Goal: Task Accomplishment & Management: Manage account settings

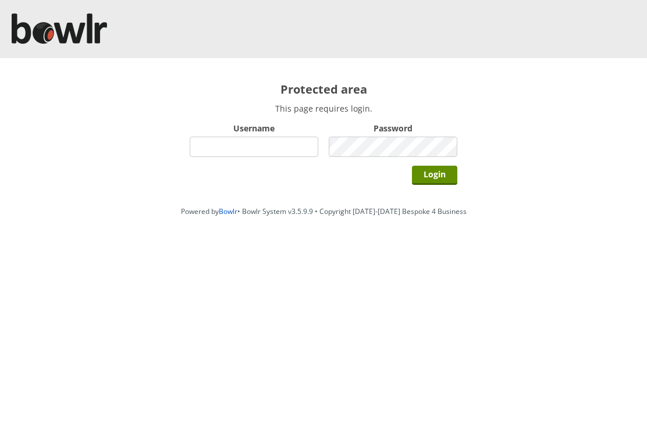
click at [239, 134] on label "Username" at bounding box center [254, 128] width 129 height 11
click at [239, 137] on input "Username" at bounding box center [254, 147] width 129 height 20
type input "Hornseaindoorbowlsclub"
click at [450, 172] on input "Login" at bounding box center [434, 175] width 45 height 19
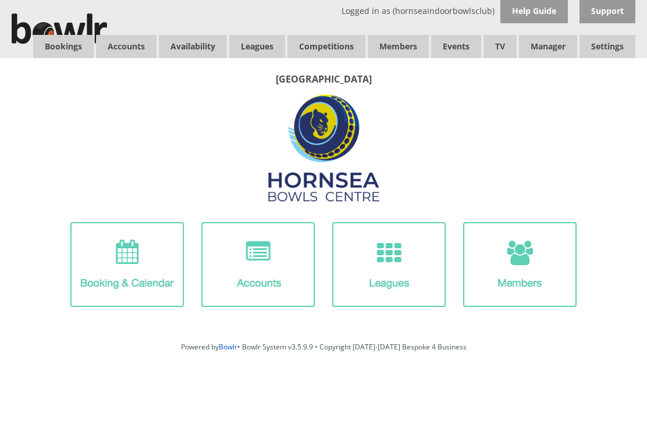
click at [0, 0] on link "Balances" at bounding box center [0, 0] width 0 height 0
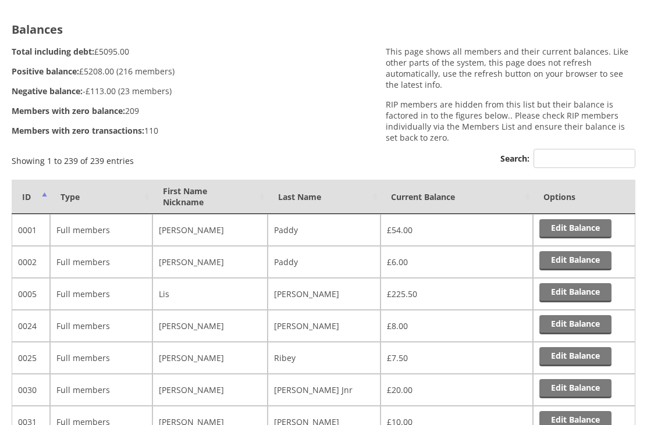
scroll to position [60, 0]
click at [319, 197] on th "Last Name" at bounding box center [324, 197] width 113 height 34
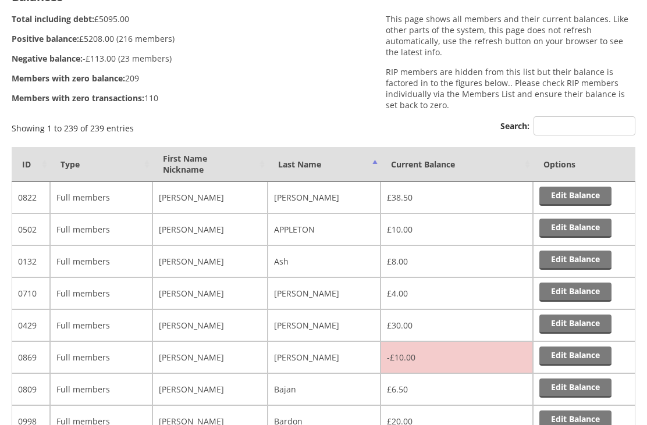
scroll to position [0, 0]
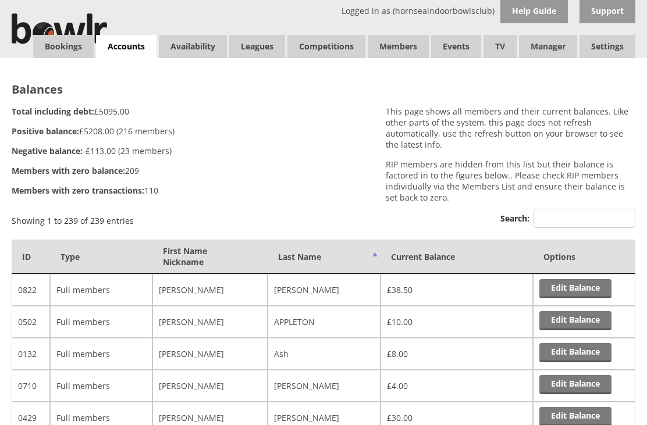
click at [0, 0] on link "Log Out" at bounding box center [0, 0] width 0 height 0
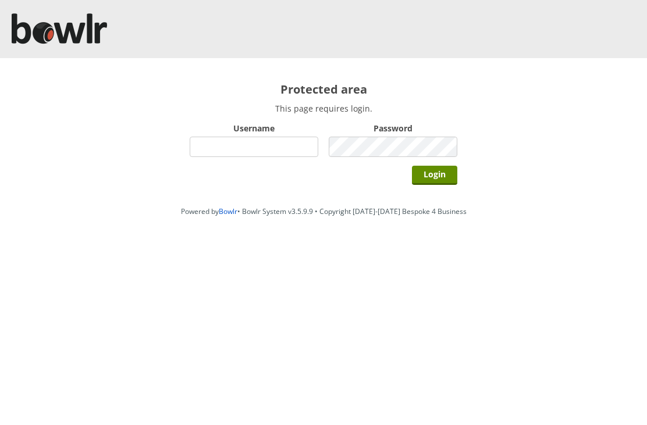
click at [260, 143] on input "Username" at bounding box center [254, 147] width 129 height 20
type input "Hornseaindoorbowlsclub"
click at [446, 177] on input "Login" at bounding box center [434, 175] width 45 height 19
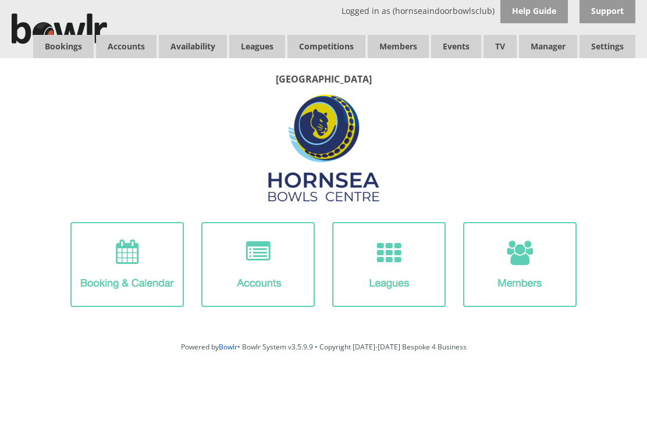
click at [268, 48] on link "Leagues" at bounding box center [257, 46] width 56 height 23
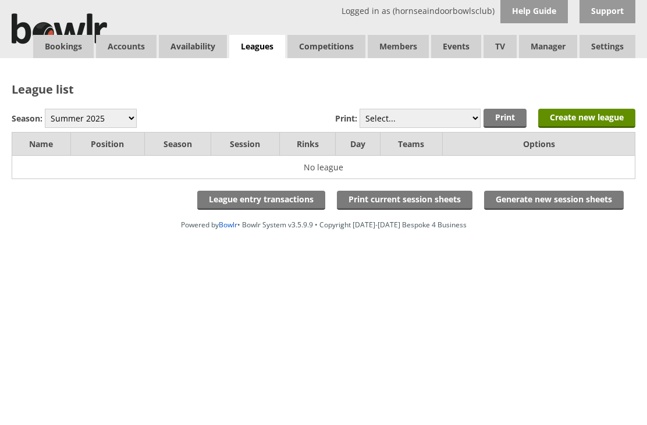
click at [131, 117] on select "Winter 2025-6 Summer 2025 Winter 24-25 Summer 2024 Winter 2023 / 2024 Summer 20…" at bounding box center [91, 118] width 92 height 19
select select "10"
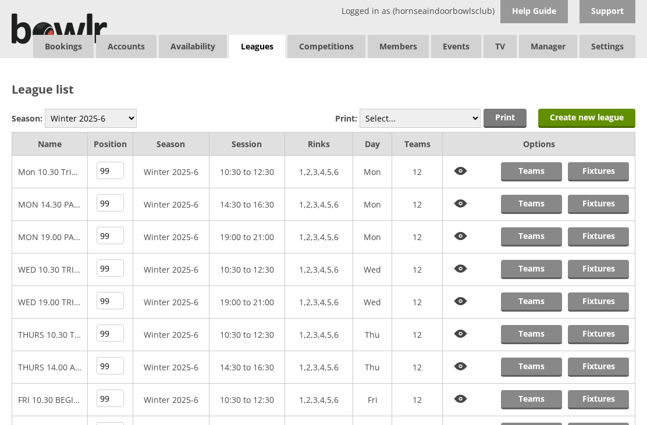
click at [543, 235] on link "Teams" at bounding box center [531, 236] width 61 height 19
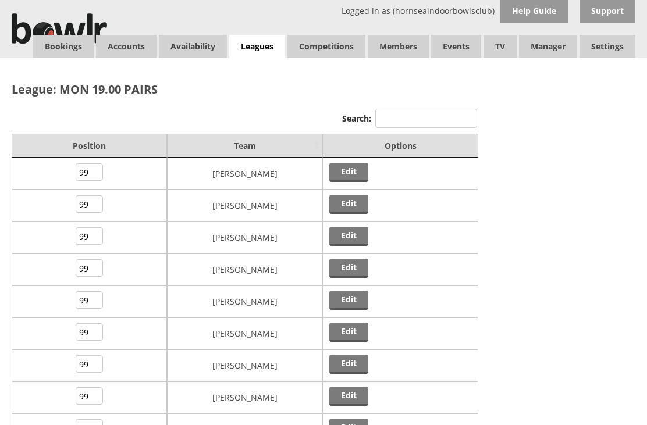
click at [348, 208] on link "Edit" at bounding box center [348, 204] width 39 height 19
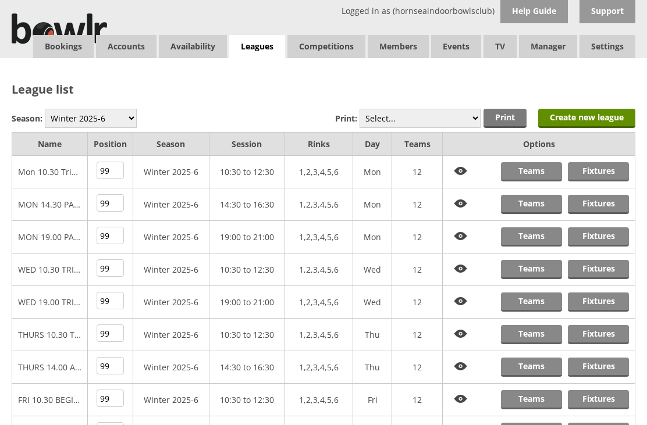
click at [0, 0] on link "Log Out" at bounding box center [0, 0] width 0 height 0
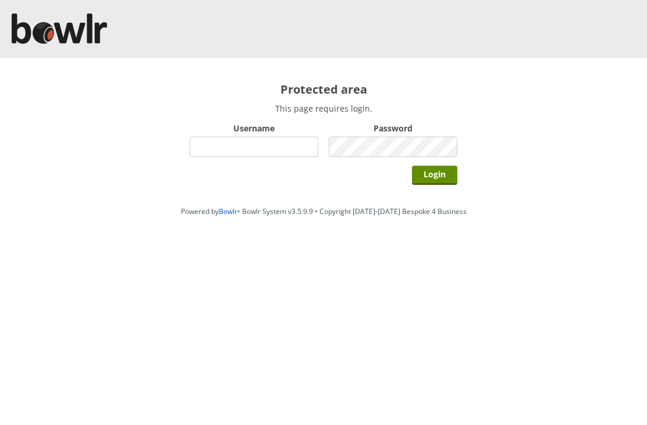
click at [223, 152] on input "Username" at bounding box center [254, 147] width 129 height 20
type input "Hornseaindoorbowlsclub"
click at [444, 180] on input "Login" at bounding box center [434, 175] width 45 height 19
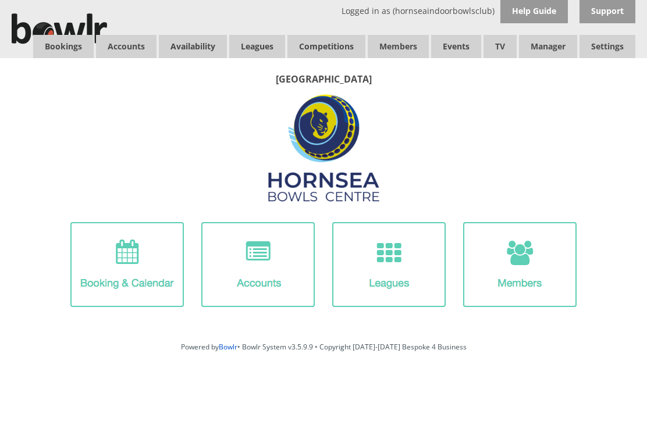
click at [70, 45] on link "Bookings" at bounding box center [63, 46] width 60 height 23
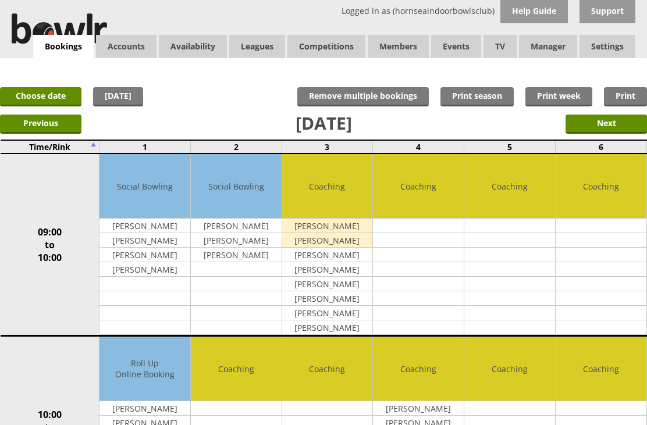
click at [0, 0] on link "Log Out" at bounding box center [0, 0] width 0 height 0
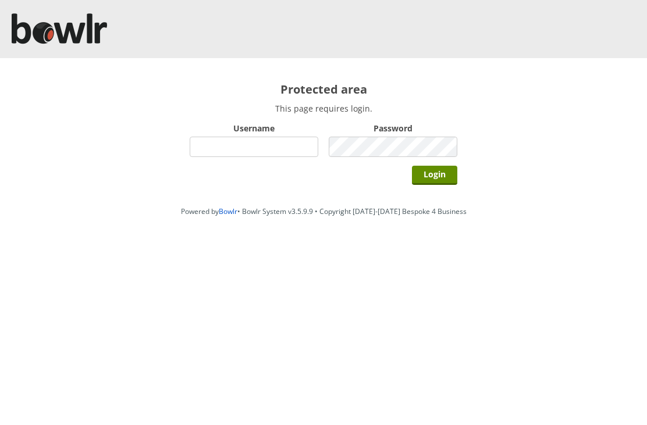
click at [257, 150] on input "Username" at bounding box center [254, 147] width 129 height 20
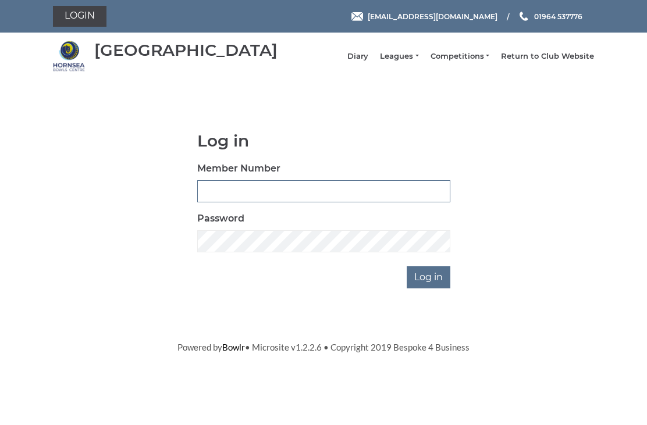
click at [237, 195] on input "Member Number" at bounding box center [323, 191] width 253 height 22
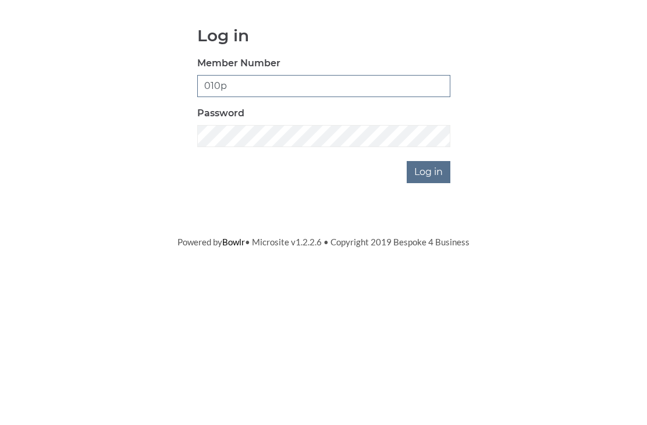
click at [237, 180] on input "010p" at bounding box center [323, 191] width 253 height 22
type input "0100"
click at [220, 212] on label "Password" at bounding box center [220, 219] width 47 height 14
click at [436, 266] on input "Log in" at bounding box center [429, 277] width 44 height 22
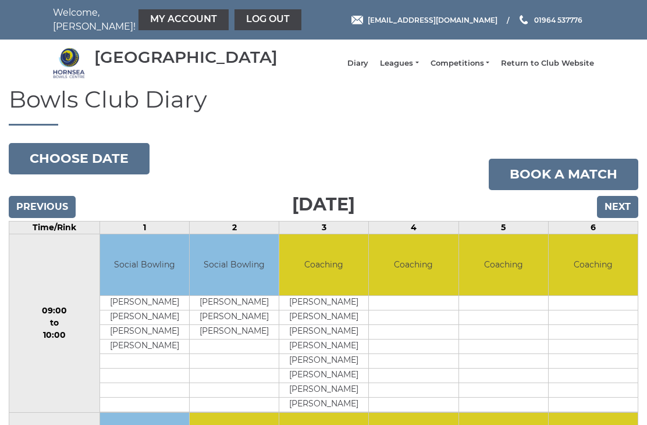
click at [418, 69] on link "Leagues" at bounding box center [399, 63] width 38 height 10
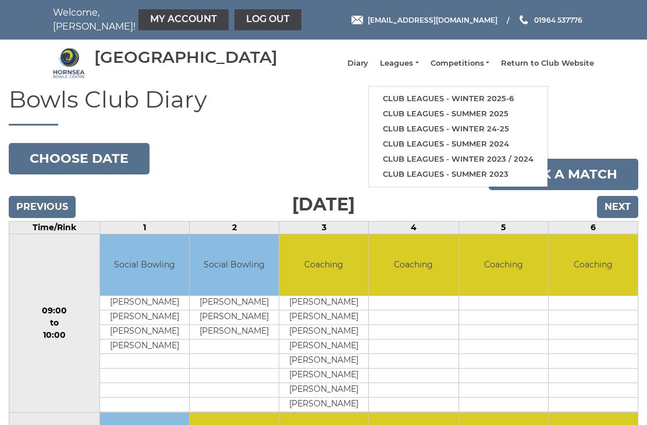
click at [439, 101] on link "Club leagues - Winter 2025-6" at bounding box center [458, 98] width 179 height 15
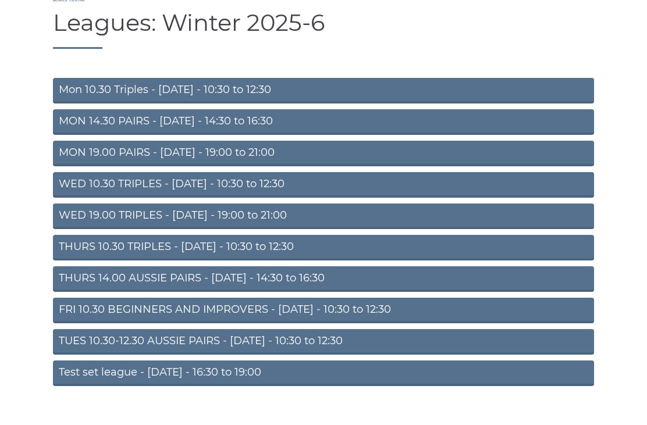
scroll to position [66, 0]
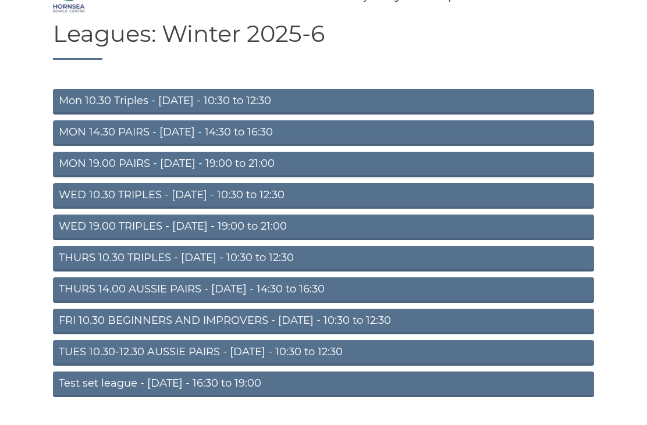
click at [202, 332] on link "FRI 10.30 BEGINNERS AND IMPROVERS - [DATE] - 10:30 to 12:30" at bounding box center [323, 322] width 541 height 26
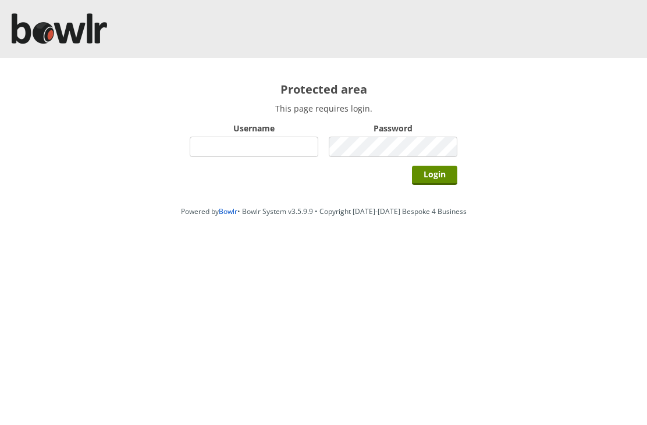
click at [229, 151] on input "Username" at bounding box center [254, 147] width 129 height 20
type input "Hornseaindoorbowlsclub"
click at [449, 172] on input "Login" at bounding box center [434, 175] width 45 height 19
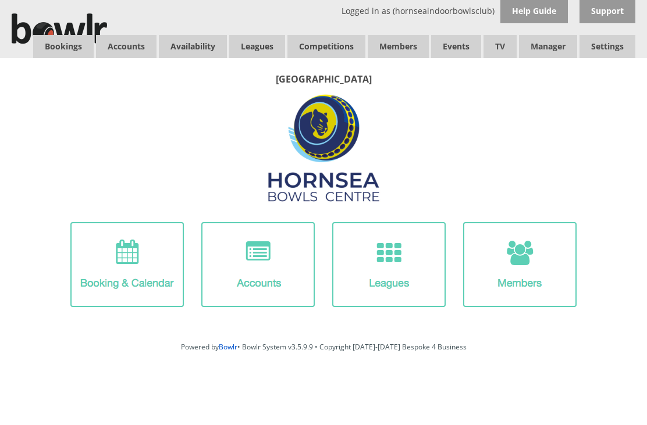
click at [259, 48] on link "Leagues" at bounding box center [257, 46] width 56 height 23
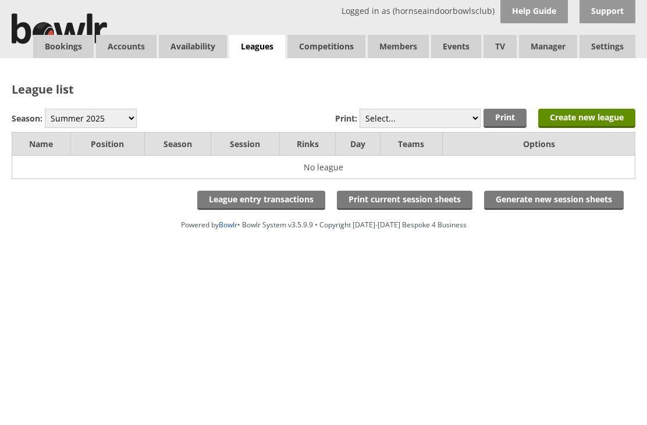
click at [93, 120] on select "Winter 2025-6 Summer 2025 Winter 24-25 Summer 2024 Winter 2023 / 2024 Summer 20…" at bounding box center [91, 118] width 92 height 19
select select "10"
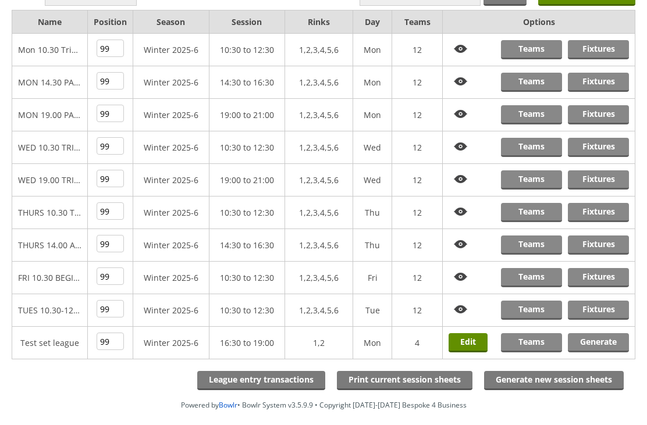
scroll to position [124, 0]
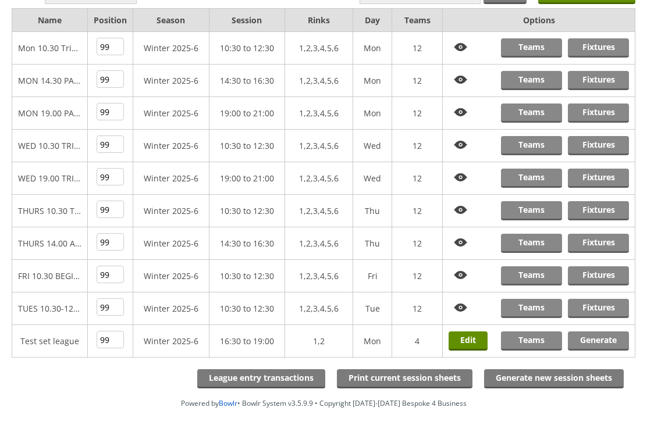
click at [539, 280] on link "Teams" at bounding box center [531, 275] width 61 height 19
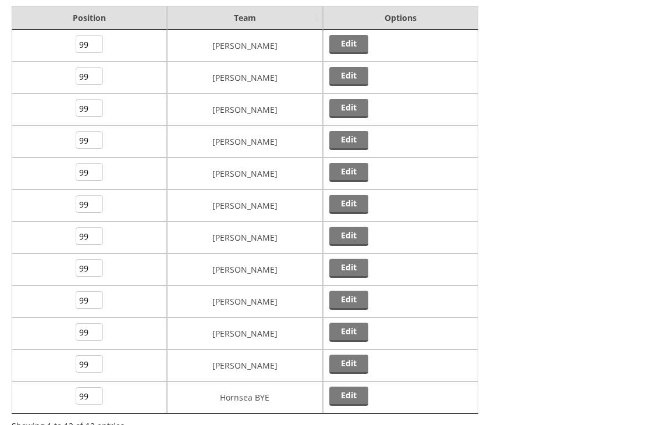
scroll to position [128, 0]
click at [355, 272] on link "Edit" at bounding box center [348, 268] width 39 height 19
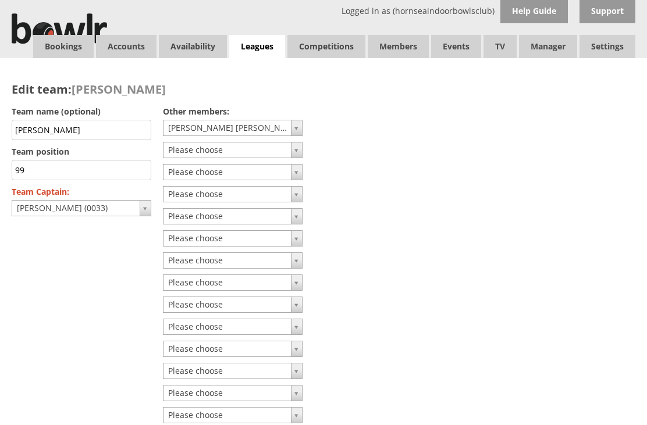
click at [66, 48] on link "Bookings" at bounding box center [63, 46] width 60 height 23
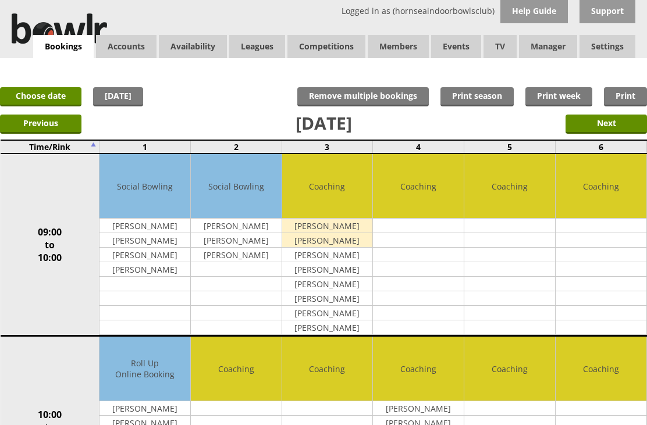
click at [57, 101] on link "Choose date" at bounding box center [40, 96] width 81 height 19
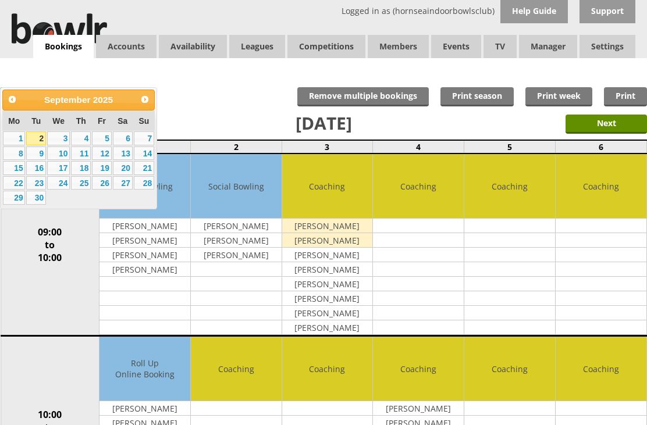
click at [149, 99] on span "Next" at bounding box center [144, 99] width 9 height 9
click at [147, 97] on span "Next" at bounding box center [144, 99] width 9 height 9
click at [147, 96] on span "Next" at bounding box center [144, 99] width 9 height 9
click at [144, 97] on span "Next" at bounding box center [144, 99] width 9 height 9
click at [147, 100] on span "Next" at bounding box center [144, 99] width 9 height 9
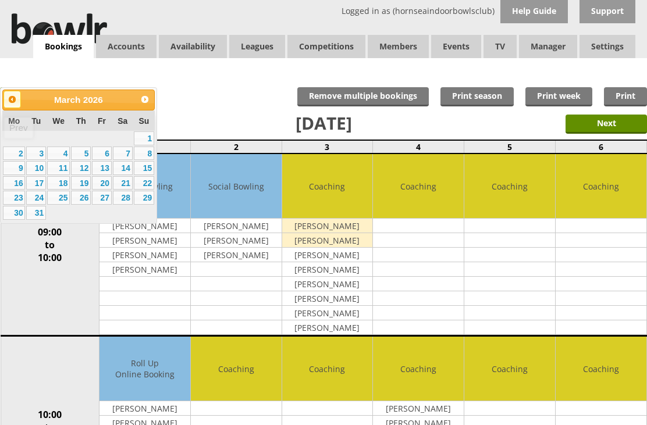
click at [16, 97] on span "Prev" at bounding box center [12, 99] width 9 height 9
click at [128, 167] on link "17" at bounding box center [123, 168] width 20 height 14
